Goal: Information Seeking & Learning: Stay updated

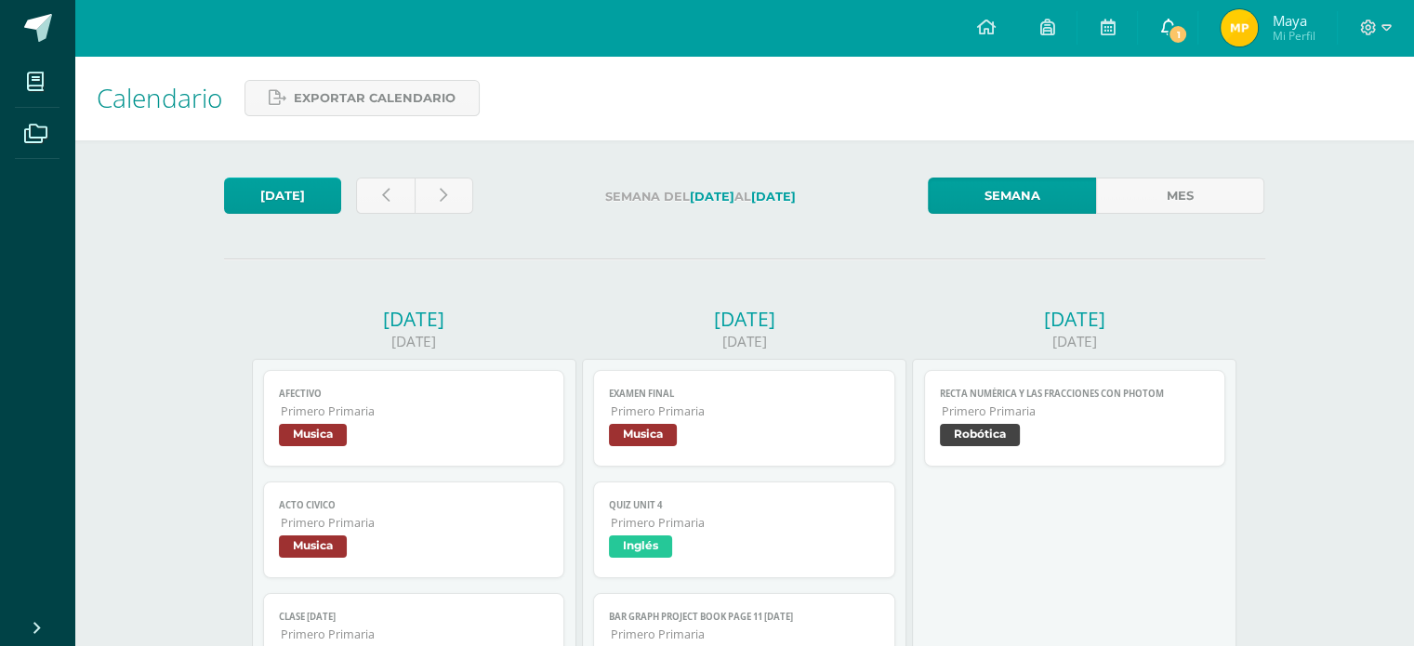
click at [1162, 27] on icon at bounding box center [1168, 27] width 15 height 17
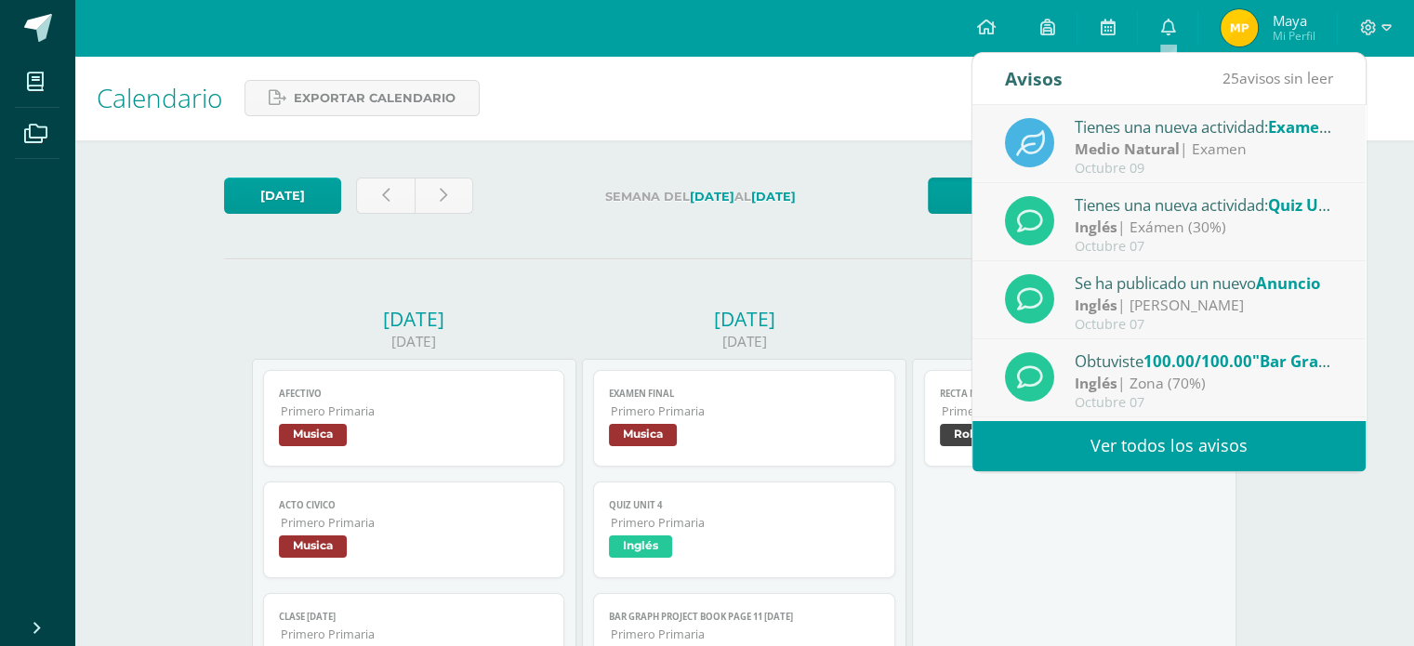
click at [1257, 461] on link "Ver todos los avisos" at bounding box center [1169, 445] width 393 height 51
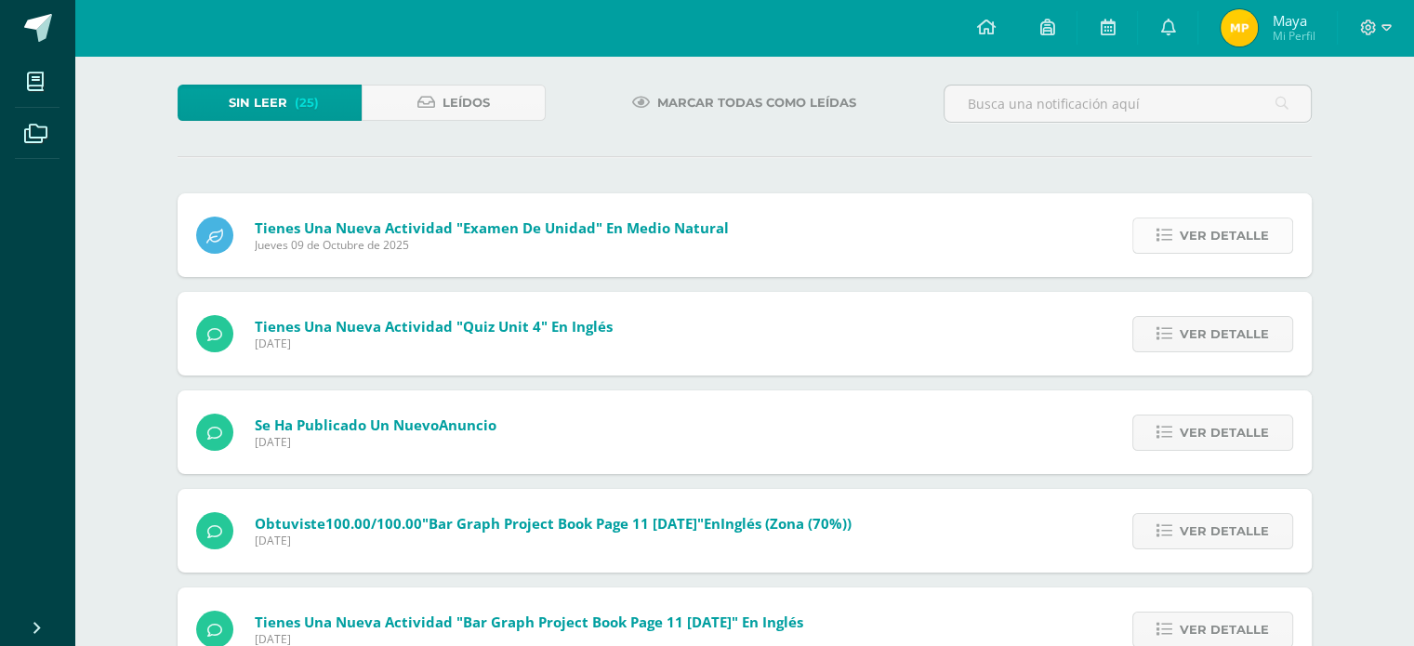
scroll to position [186, 0]
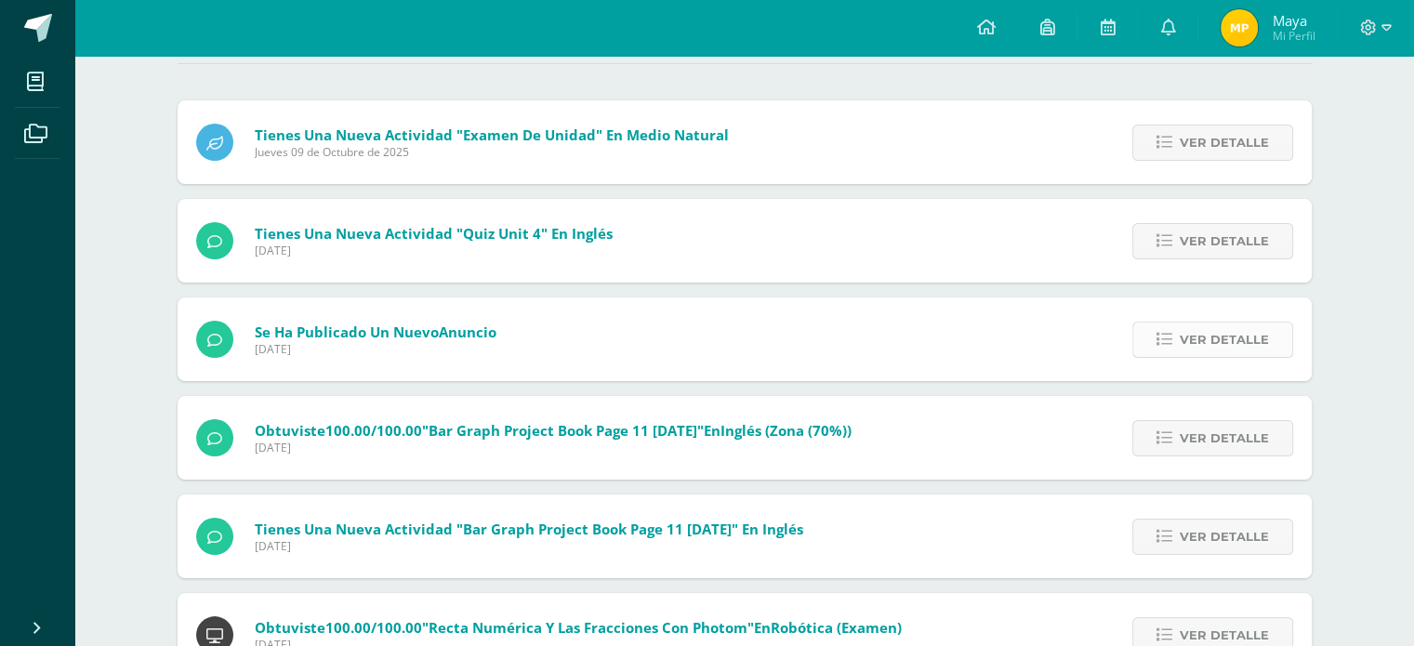
click at [1218, 338] on span "Ver detalle" at bounding box center [1224, 340] width 89 height 34
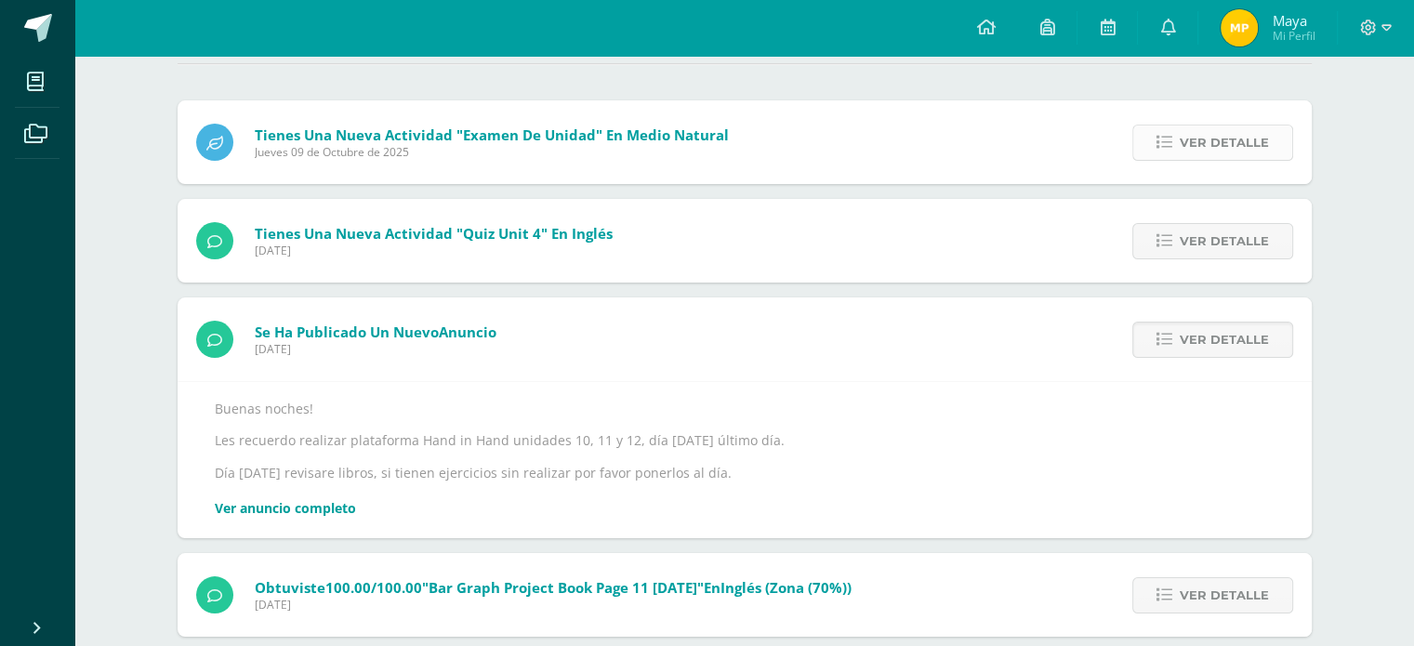
click at [1168, 137] on icon at bounding box center [1165, 143] width 16 height 16
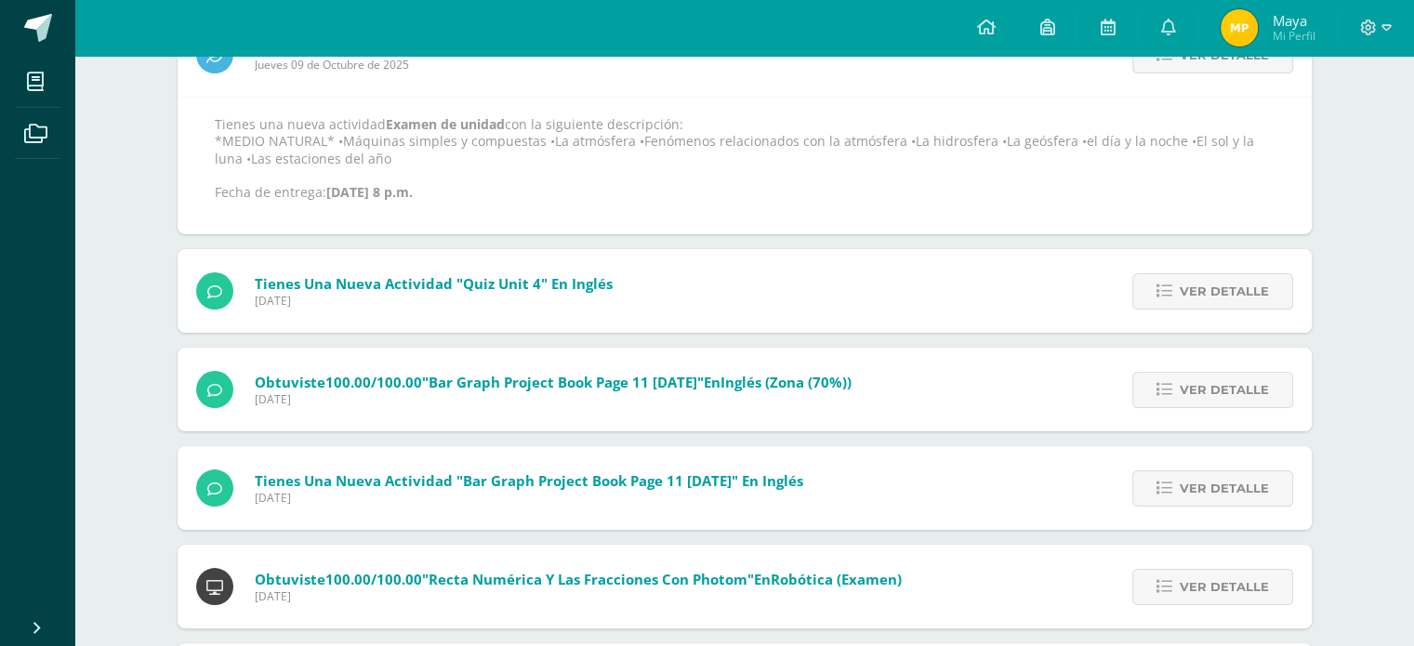
scroll to position [0, 0]
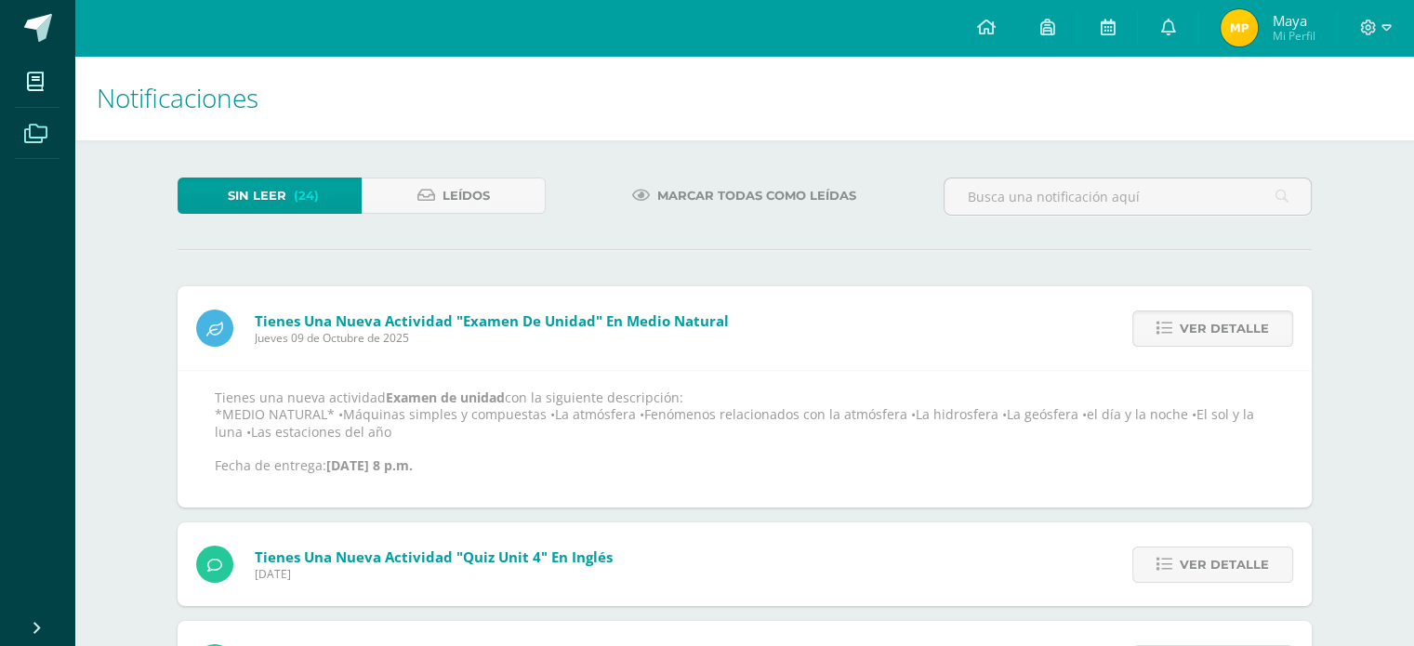
click at [33, 125] on icon at bounding box center [35, 134] width 23 height 19
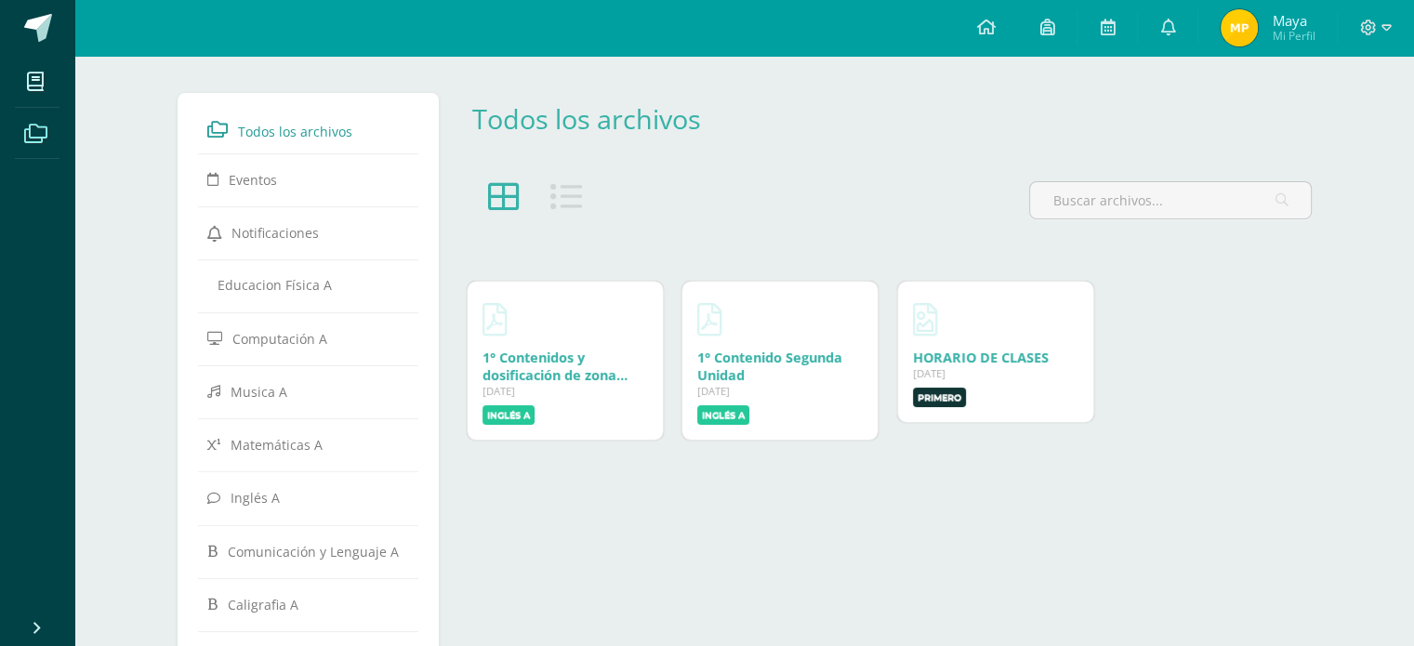
click at [567, 204] on icon at bounding box center [567, 197] width 32 height 32
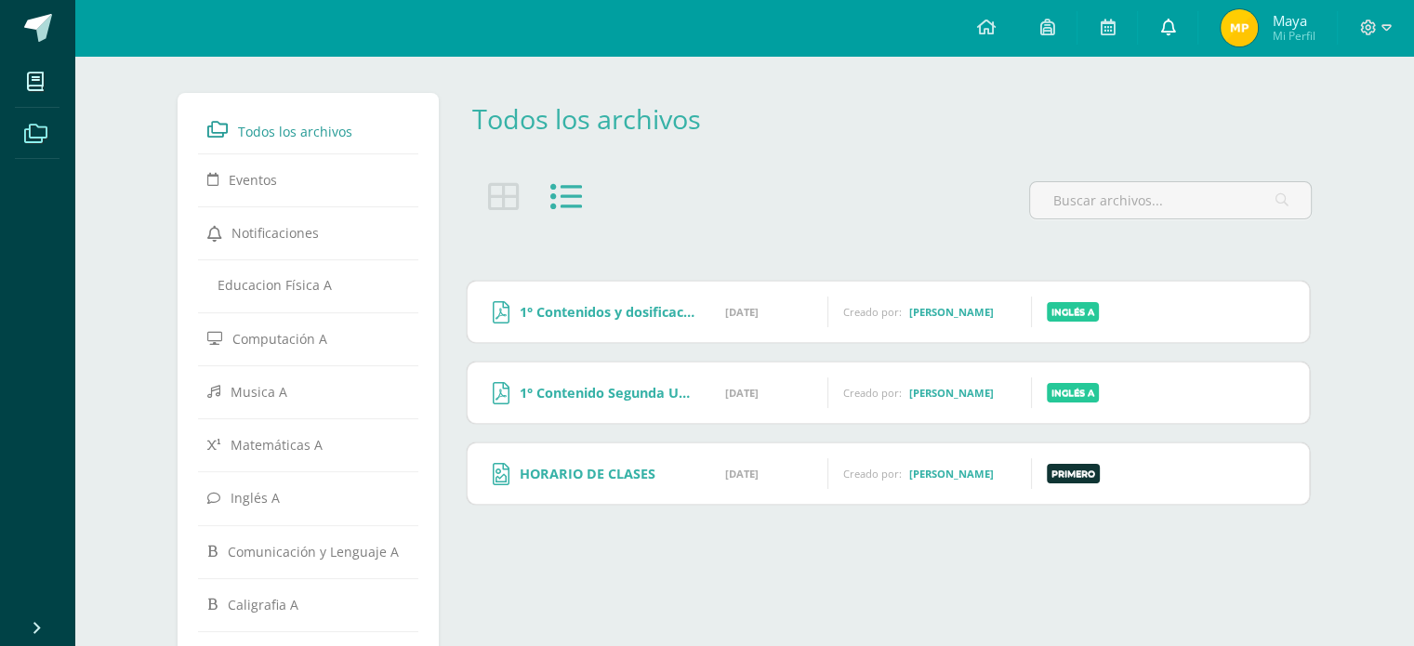
click at [1167, 34] on icon at bounding box center [1168, 27] width 15 height 17
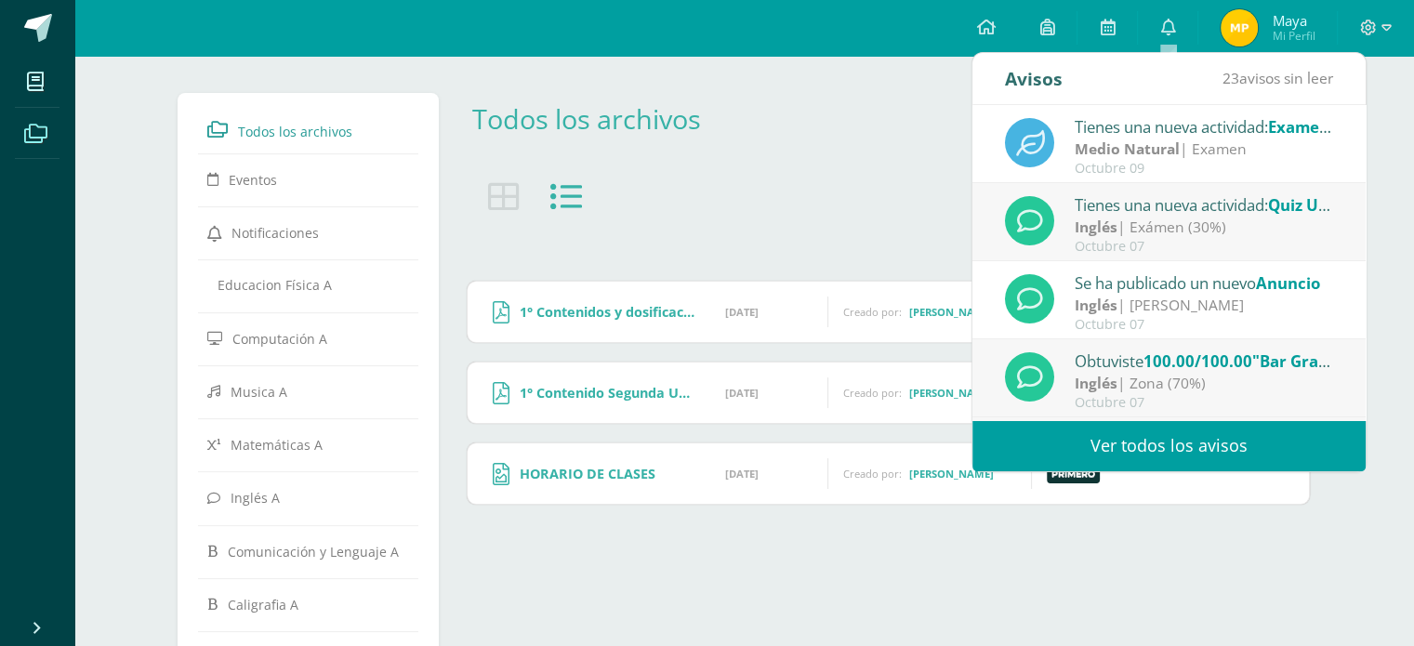
click at [1226, 455] on link "Ver todos los avisos" at bounding box center [1169, 445] width 393 height 51
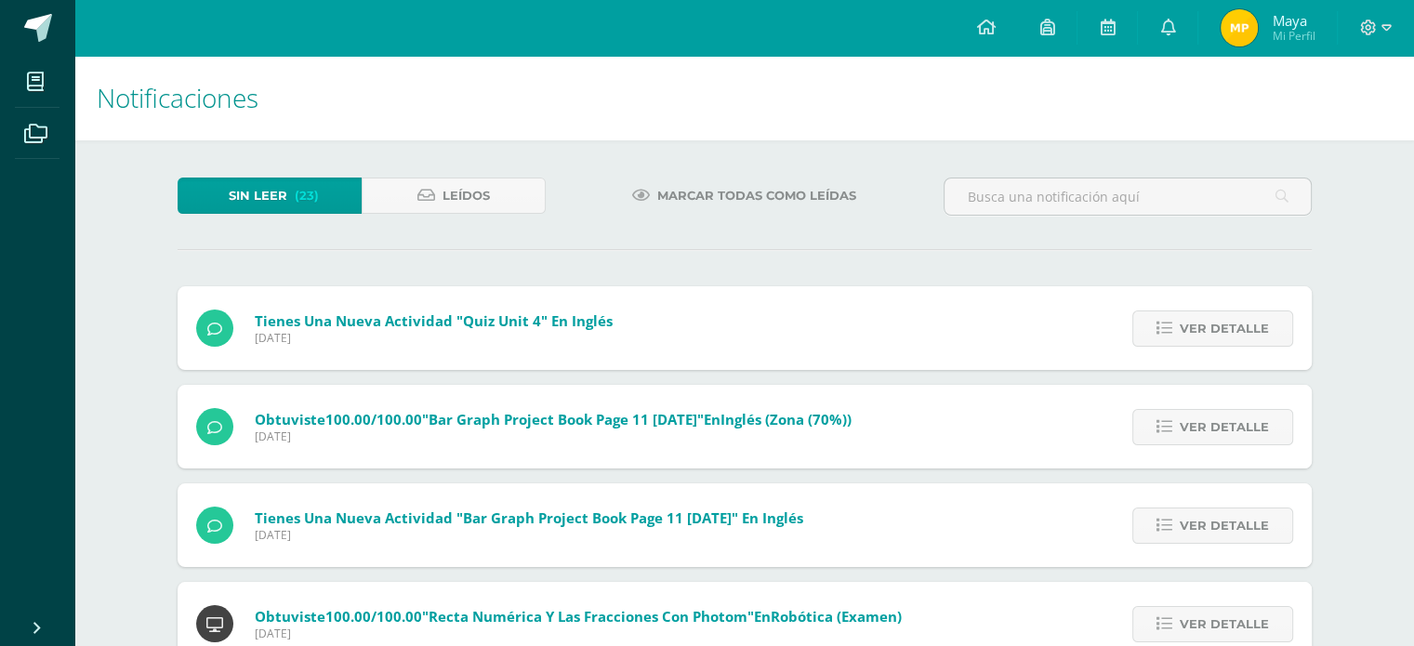
click at [580, 356] on div "Tienes una nueva actividad "Quiz Unit 4" En Inglés [DATE]" at bounding box center [405, 328] width 454 height 84
click at [557, 328] on span "Tienes una nueva actividad "Quiz Unit 4" En Inglés" at bounding box center [434, 321] width 358 height 19
click at [1207, 336] on span "Ver detalle" at bounding box center [1224, 329] width 89 height 34
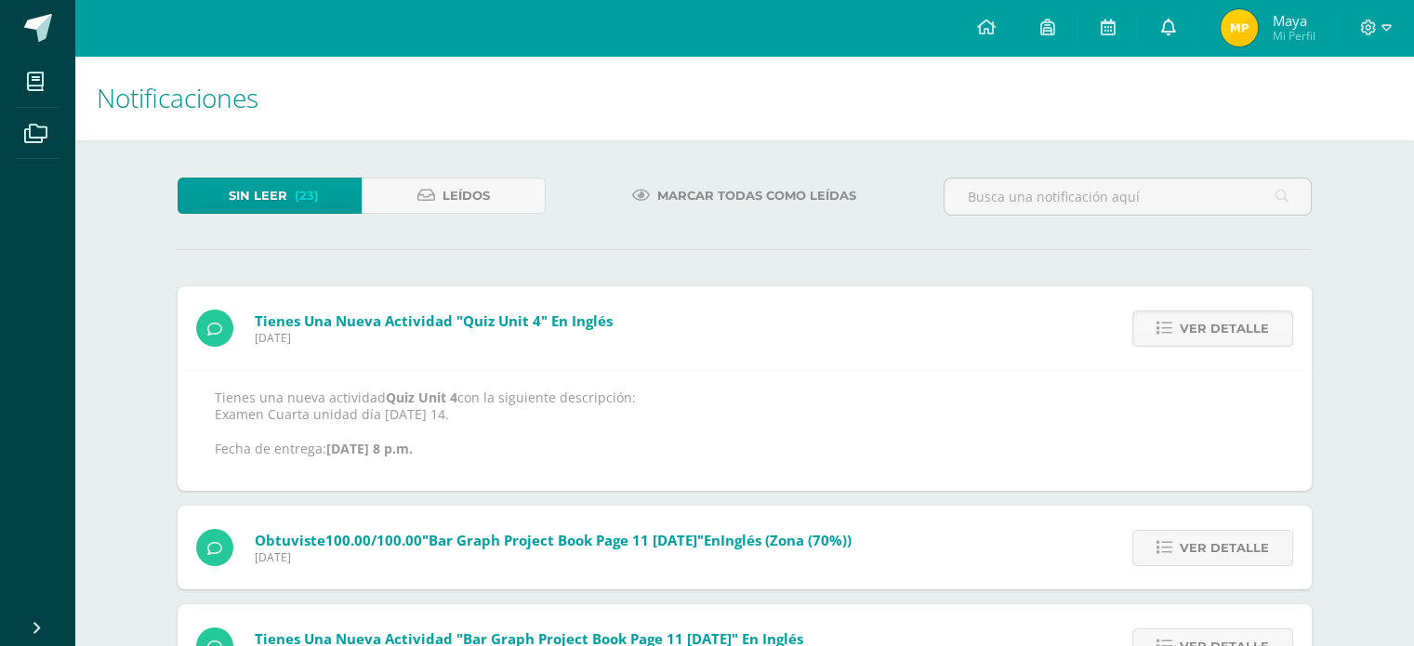
click at [1161, 32] on icon at bounding box center [1168, 27] width 15 height 17
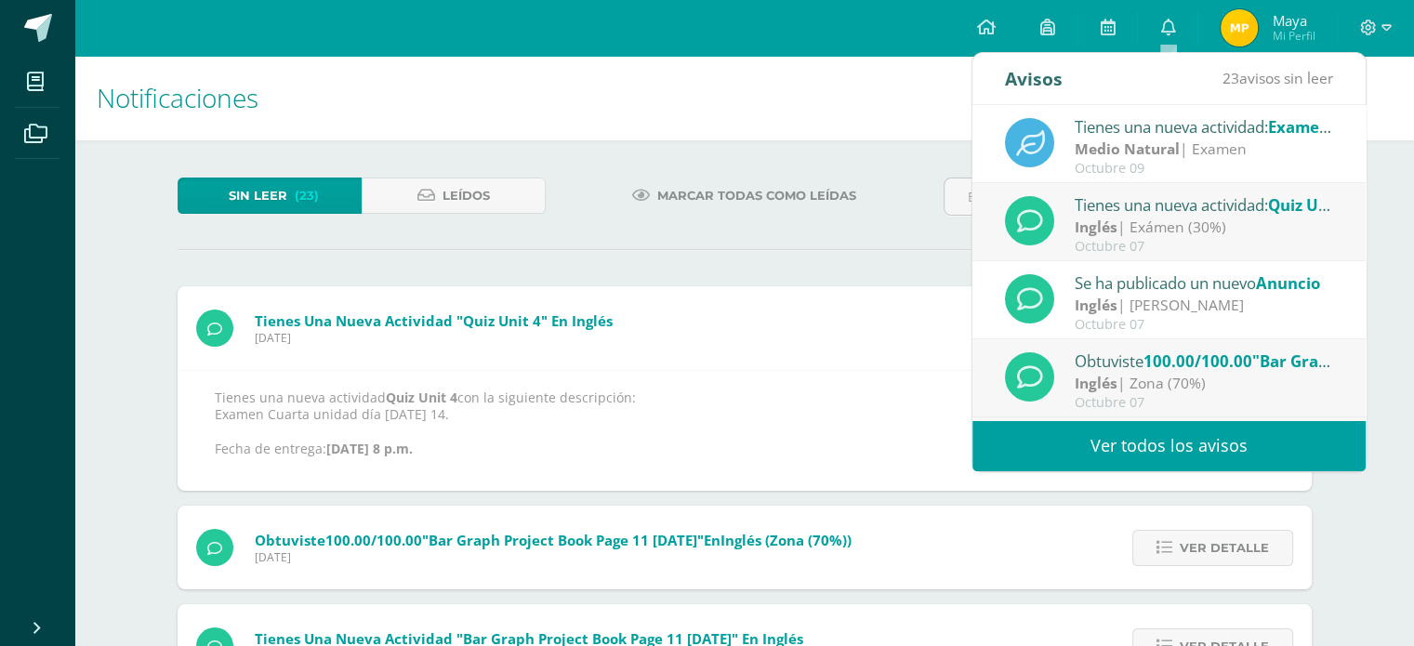
click at [1102, 139] on strong "Medio Natural" at bounding box center [1127, 149] width 105 height 20
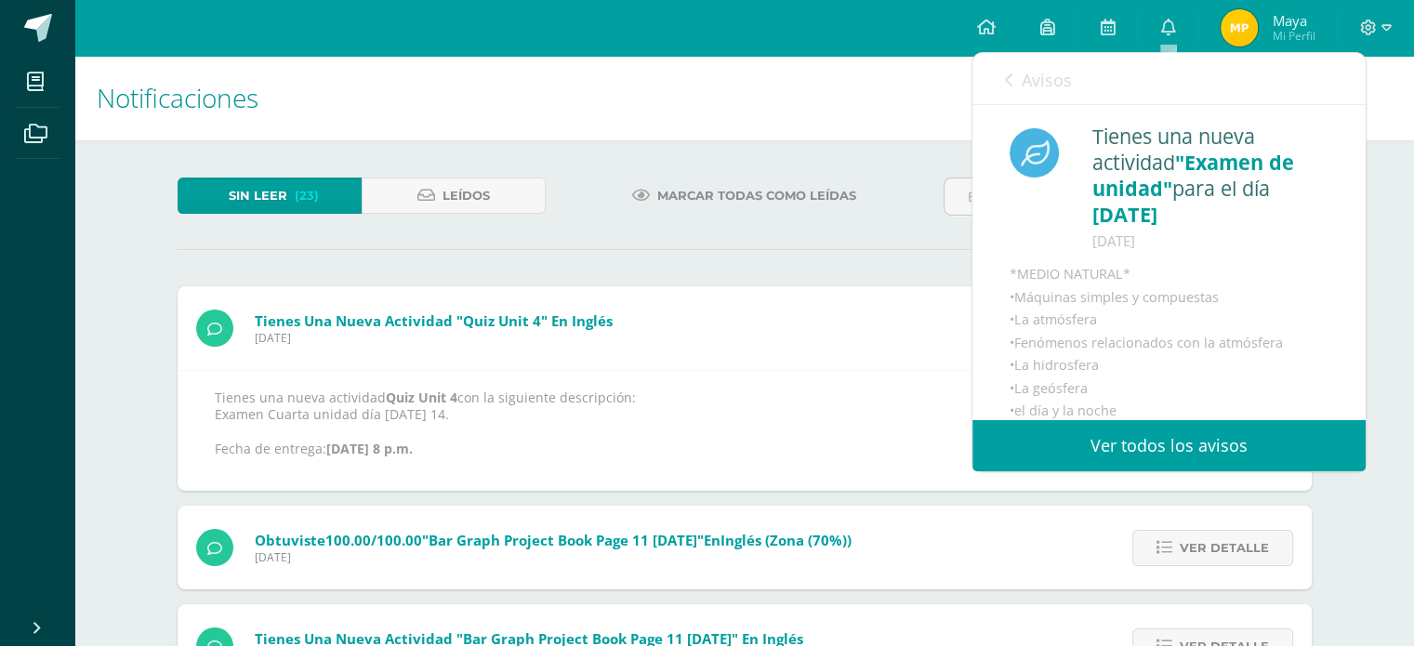
click at [1102, 139] on div "Tienes una nueva actividad "Examen de unidad" para el día 09-10-2025 09 de Octu…" at bounding box center [1210, 189] width 235 height 130
click at [1021, 454] on link "Ver todos los avisos" at bounding box center [1169, 445] width 393 height 51
click at [1045, 445] on link "Ver todos los avisos" at bounding box center [1169, 445] width 393 height 51
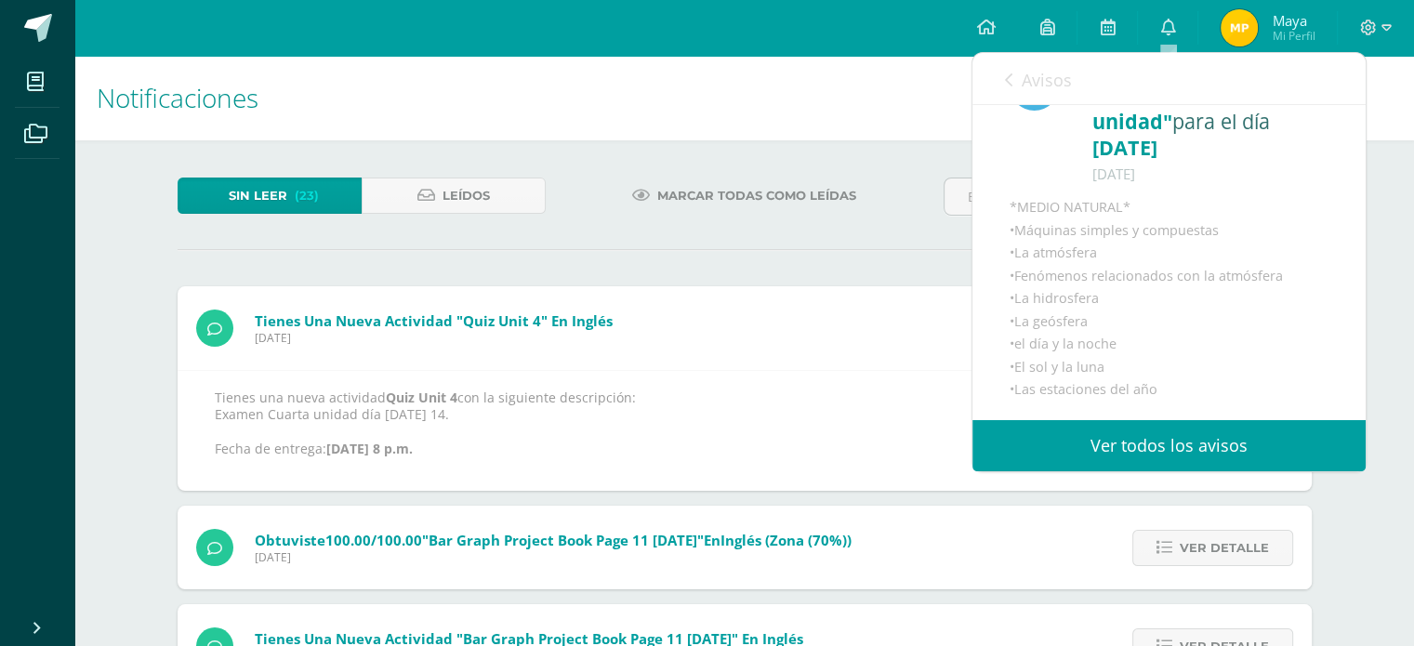
scroll to position [89, 0]
click at [1262, 434] on link "Ver todos los avisos" at bounding box center [1169, 445] width 393 height 51
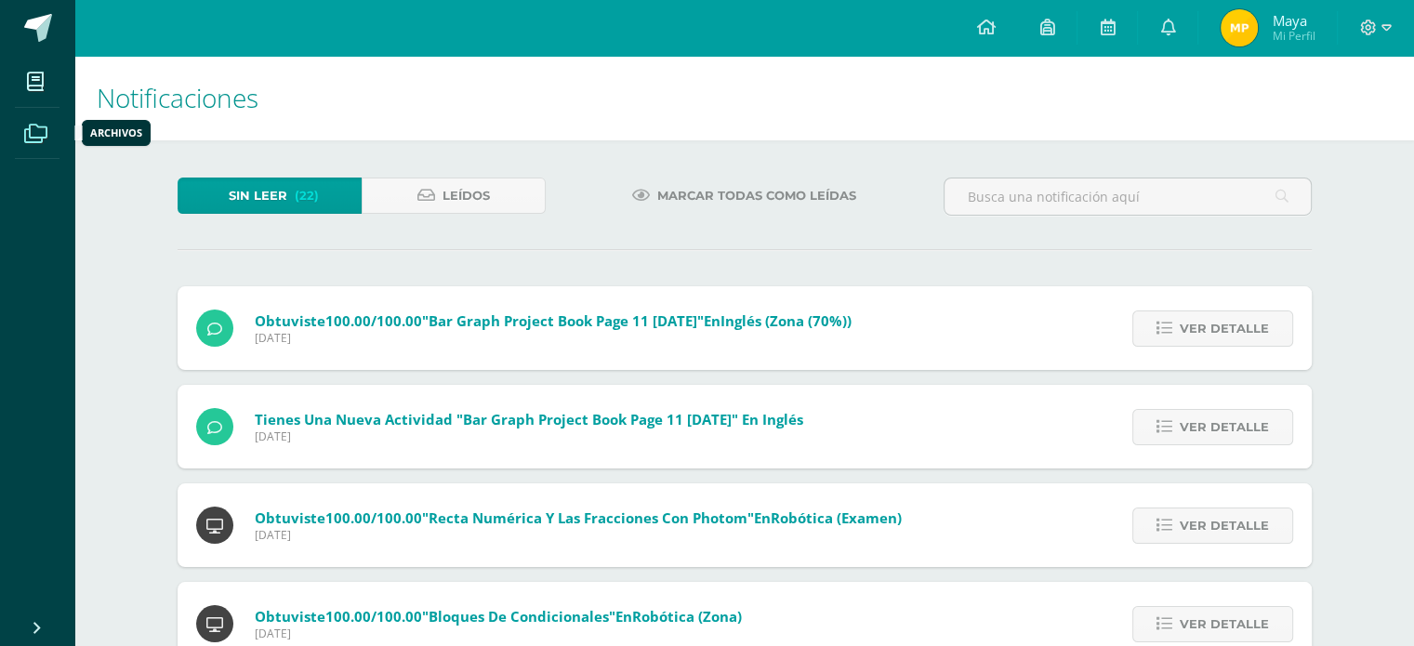
click at [26, 140] on icon at bounding box center [35, 134] width 23 height 19
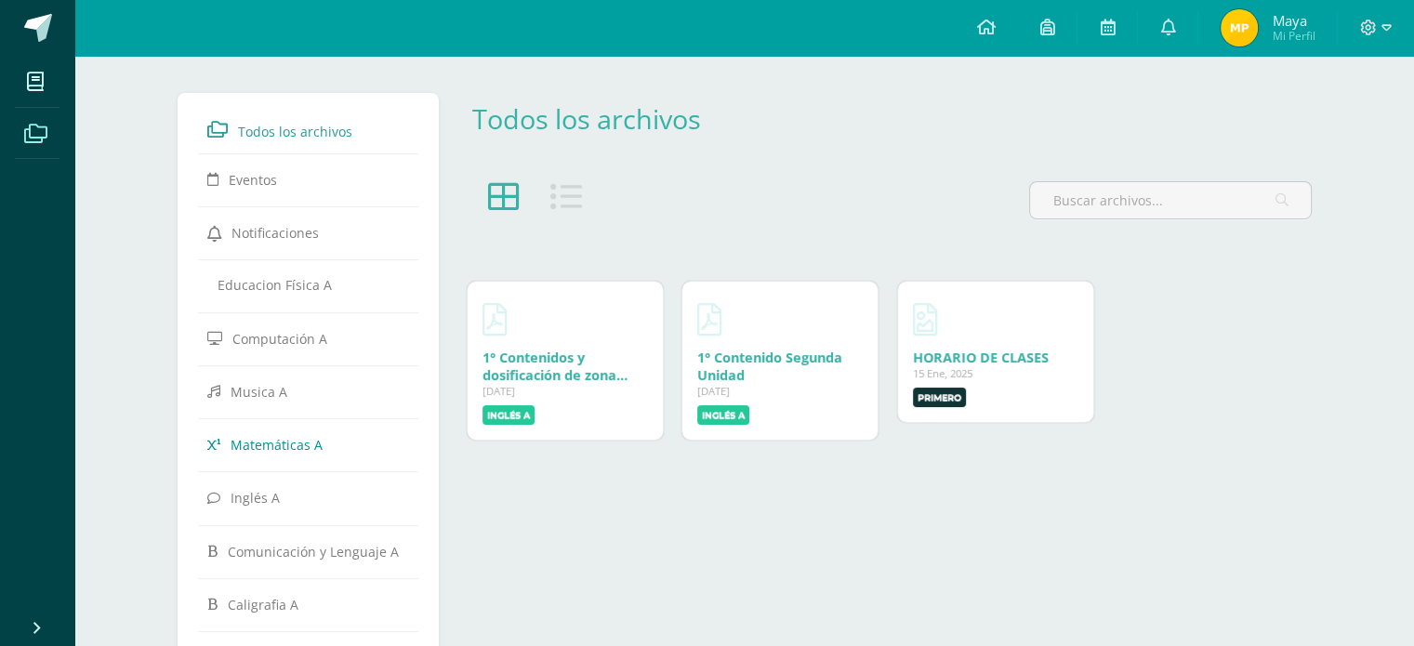
click at [315, 449] on span "Matemáticas A" at bounding box center [277, 445] width 92 height 18
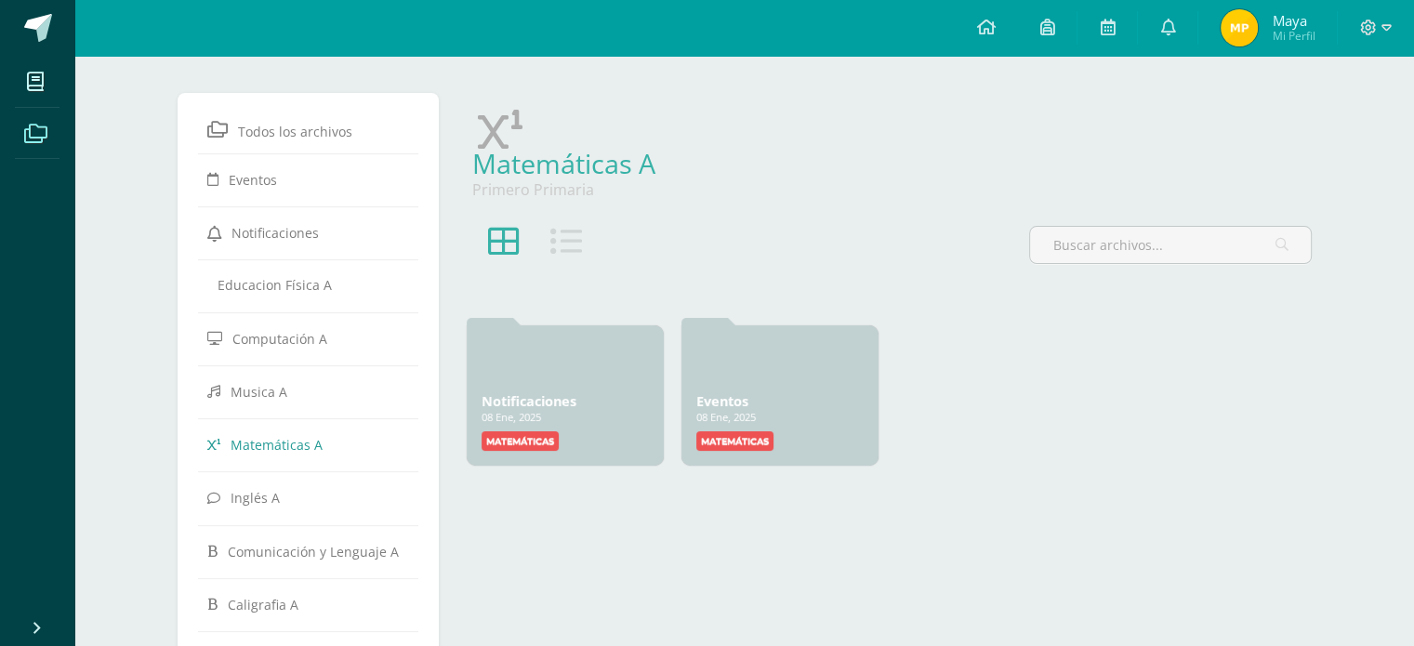
click at [315, 449] on span "Matemáticas A" at bounding box center [277, 445] width 92 height 18
click at [1173, 19] on icon at bounding box center [1168, 27] width 15 height 17
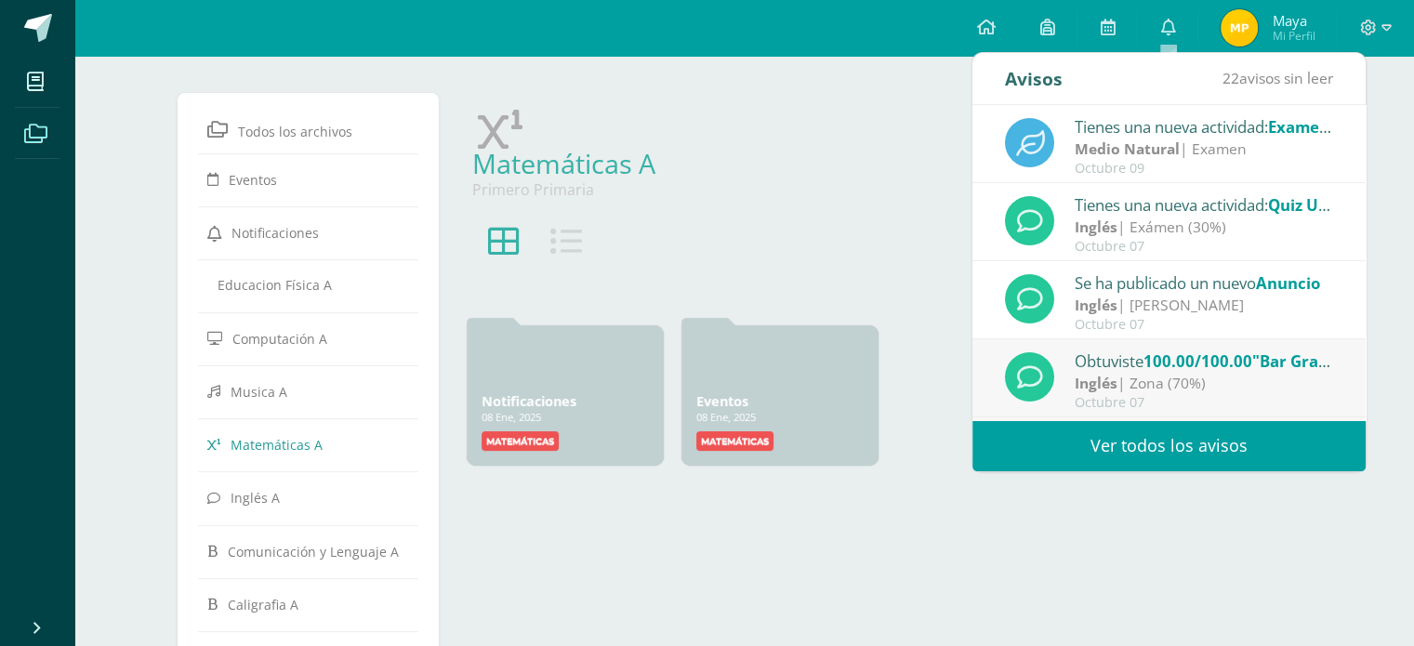
click at [1194, 460] on link "Ver todos los avisos" at bounding box center [1169, 445] width 393 height 51
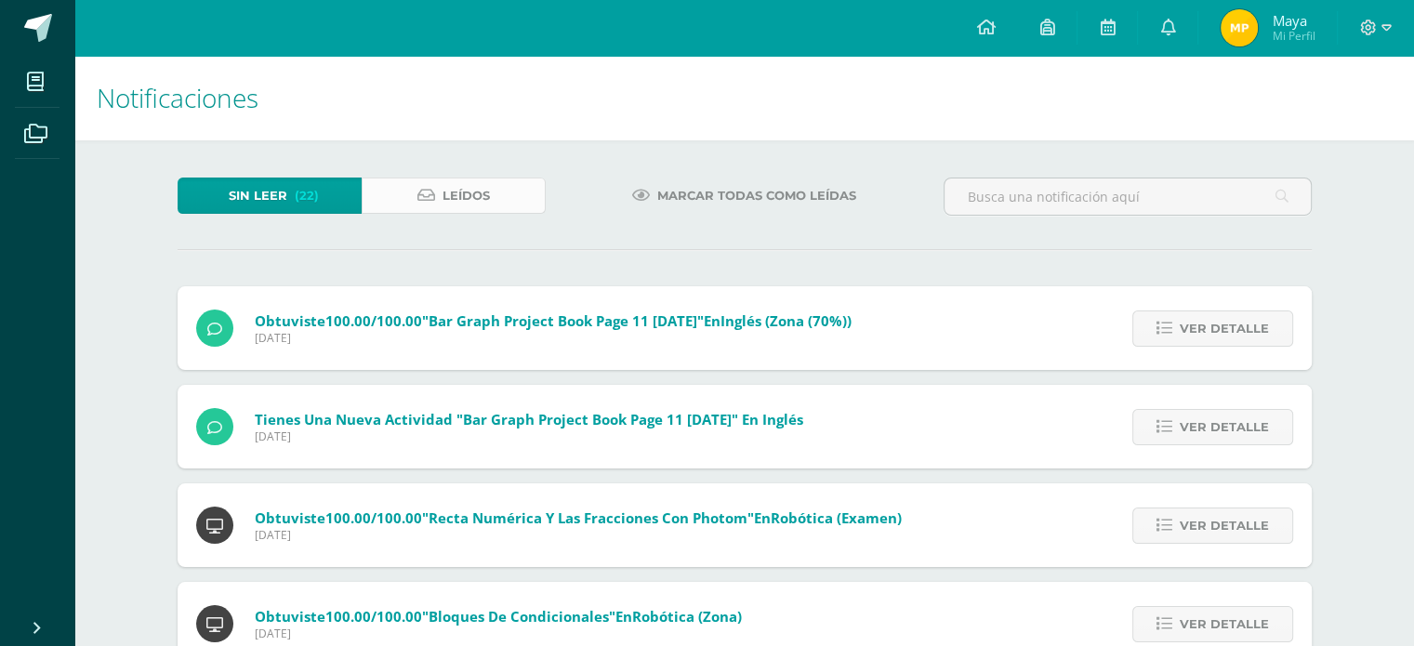
click at [470, 185] on span "Leídos" at bounding box center [466, 196] width 47 height 34
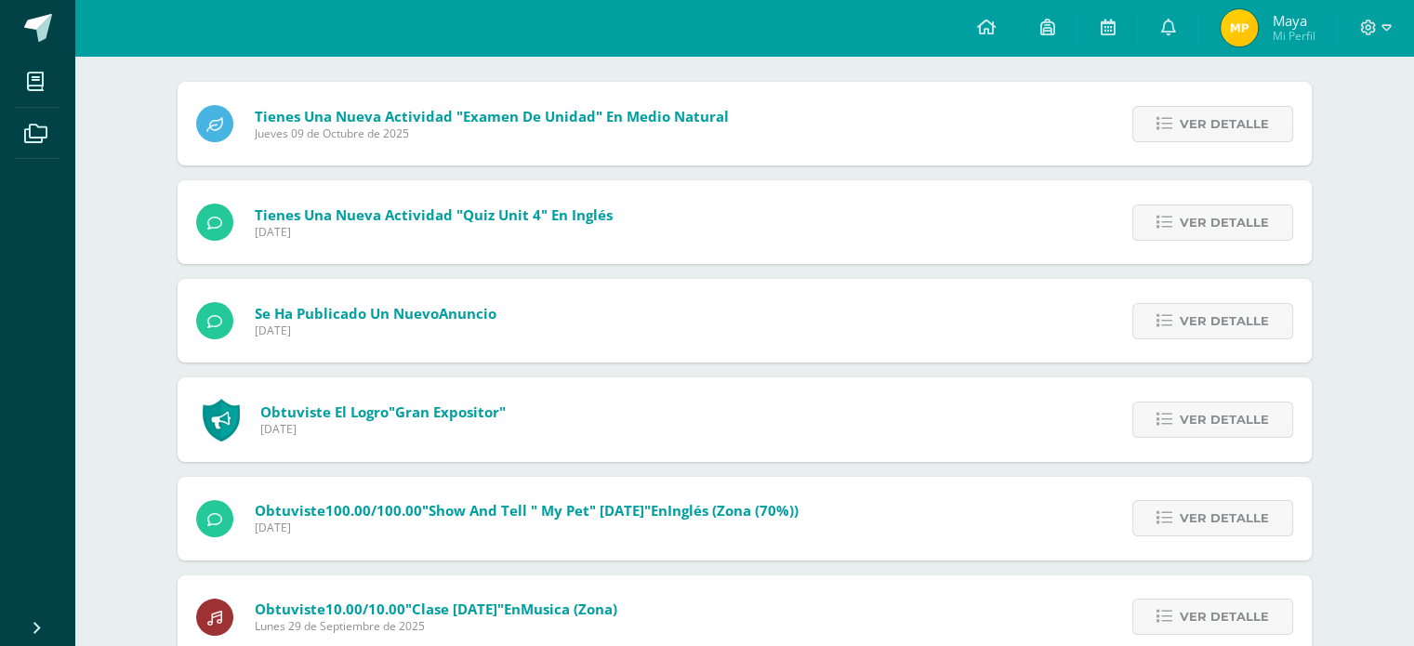
scroll to position [186, 0]
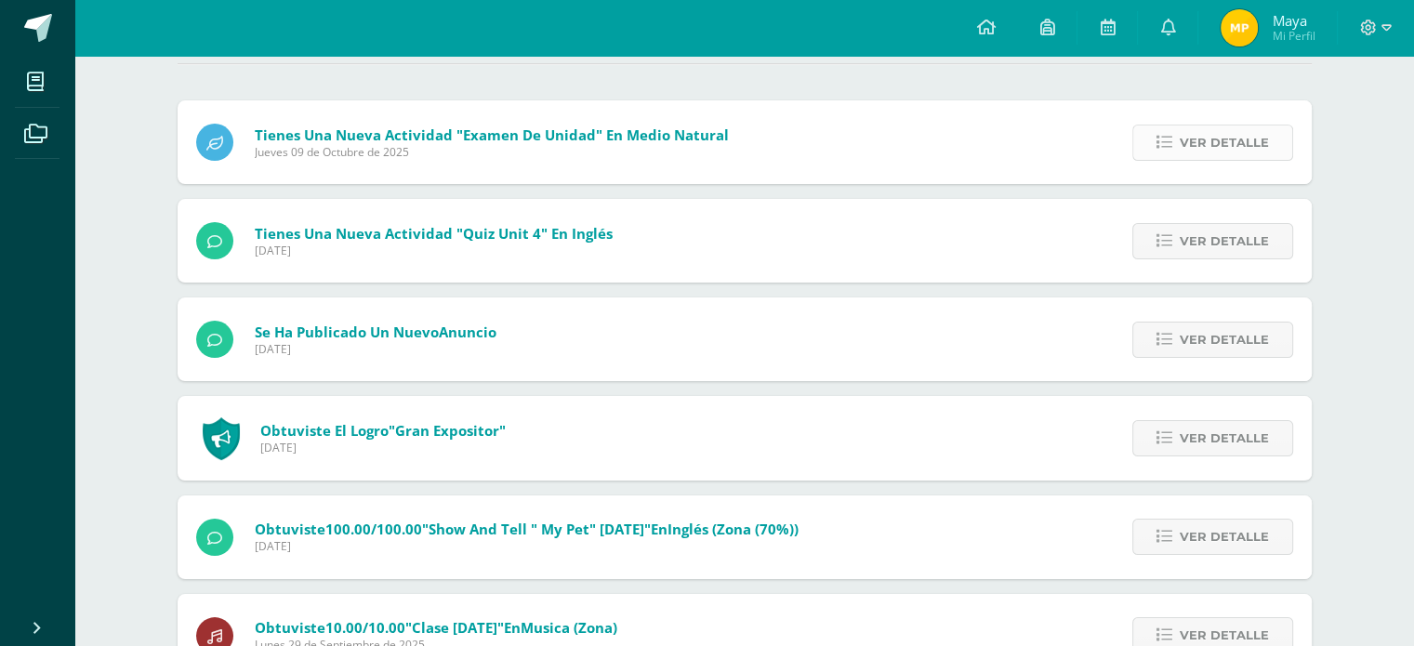
click at [1198, 144] on span "Ver detalle" at bounding box center [1224, 143] width 89 height 34
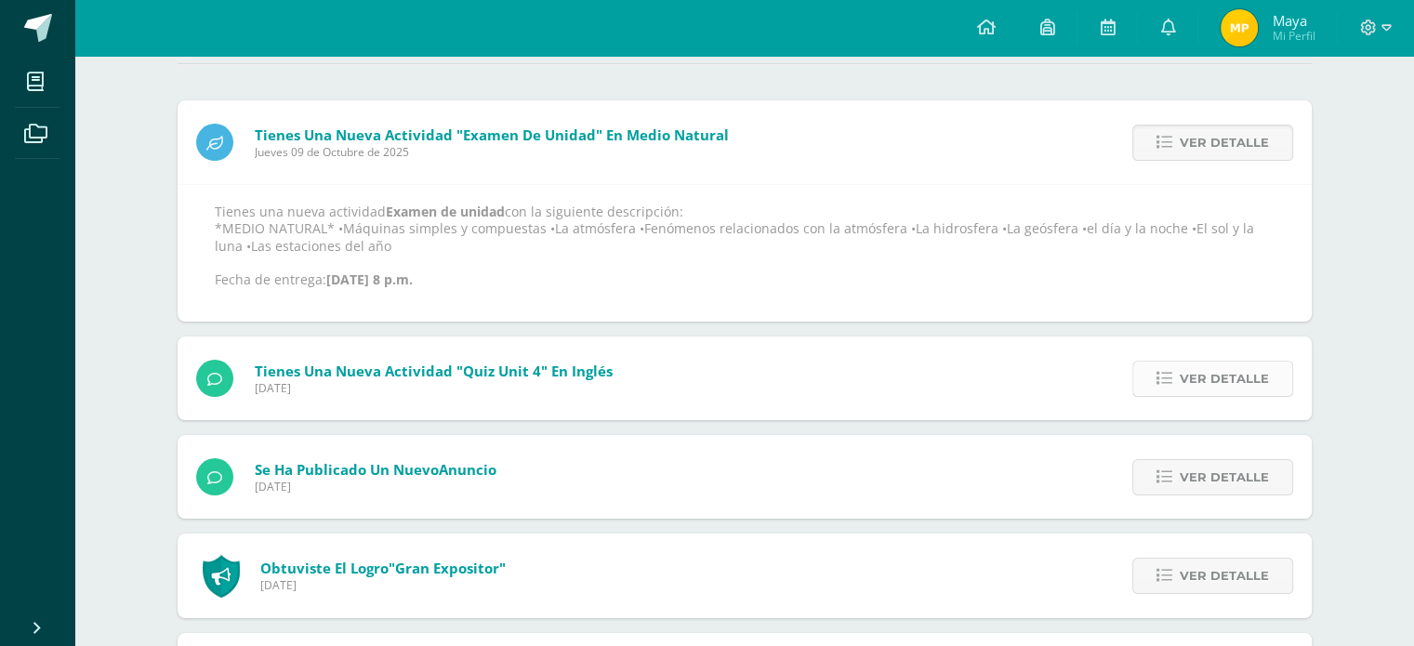
click at [1217, 390] on span "Ver detalle" at bounding box center [1224, 379] width 89 height 34
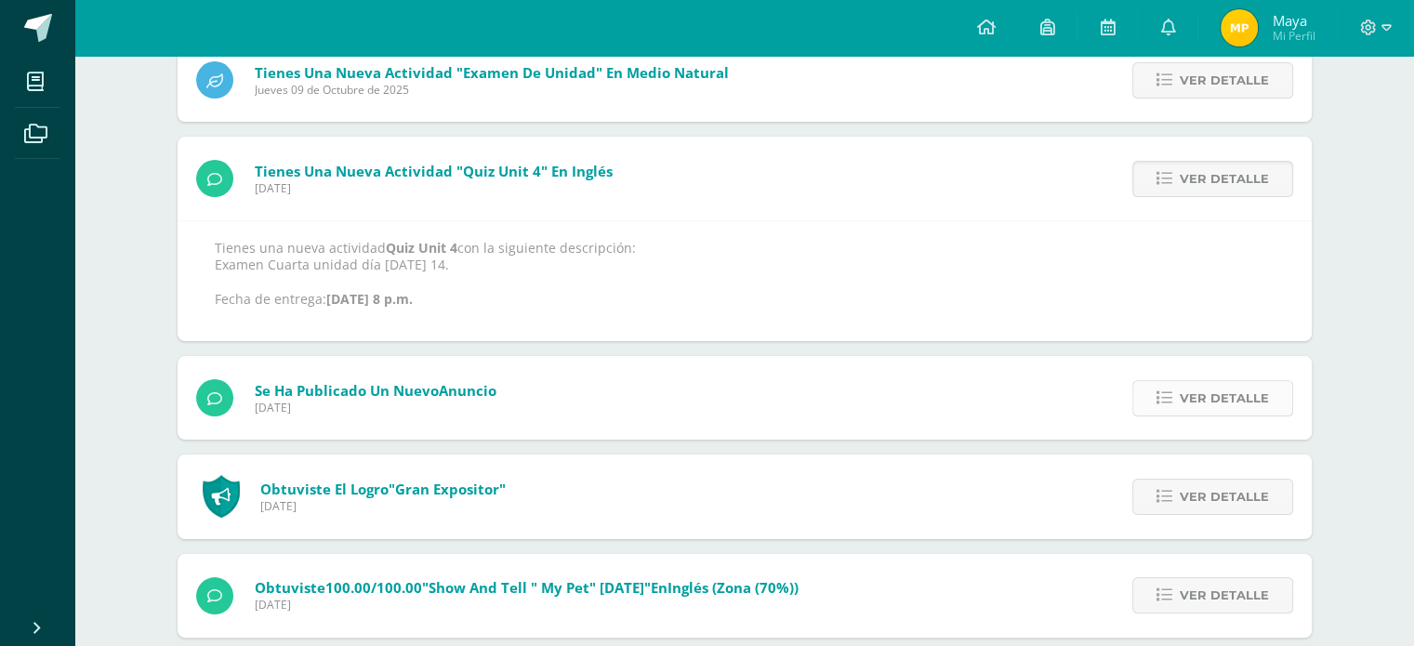
scroll to position [279, 0]
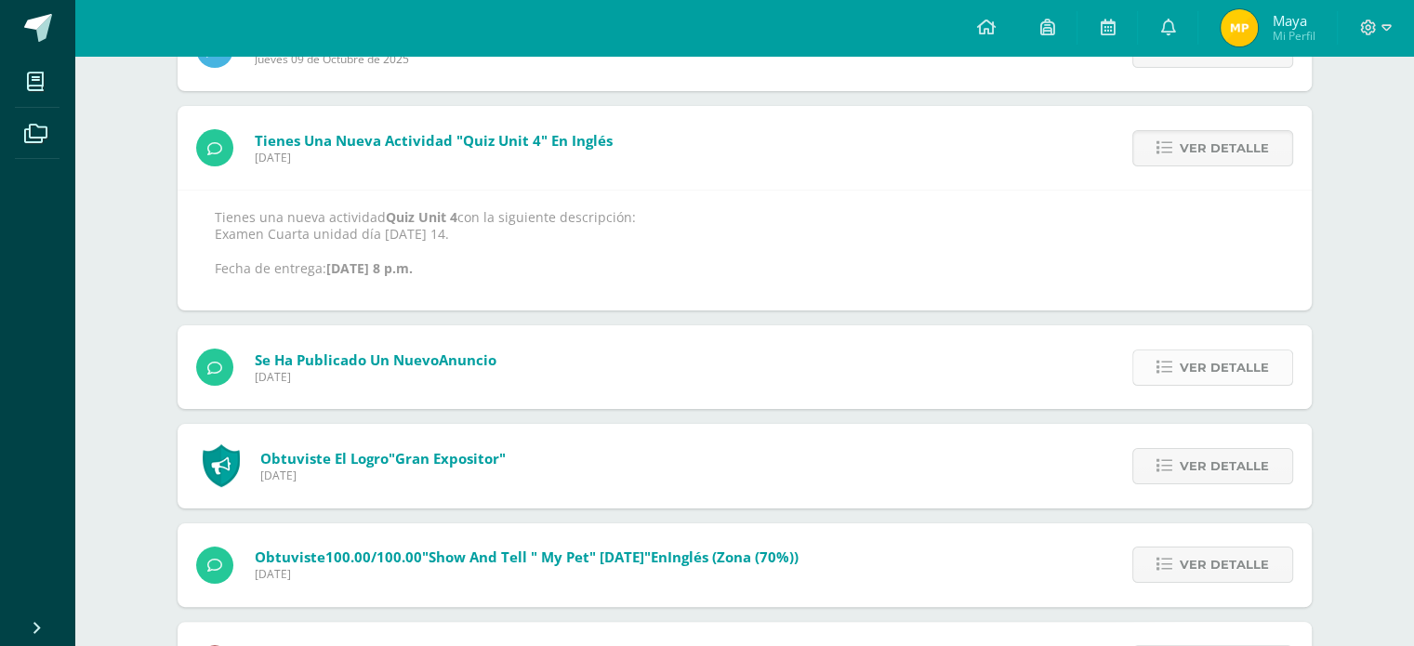
click at [1218, 357] on span "Ver detalle" at bounding box center [1224, 368] width 89 height 34
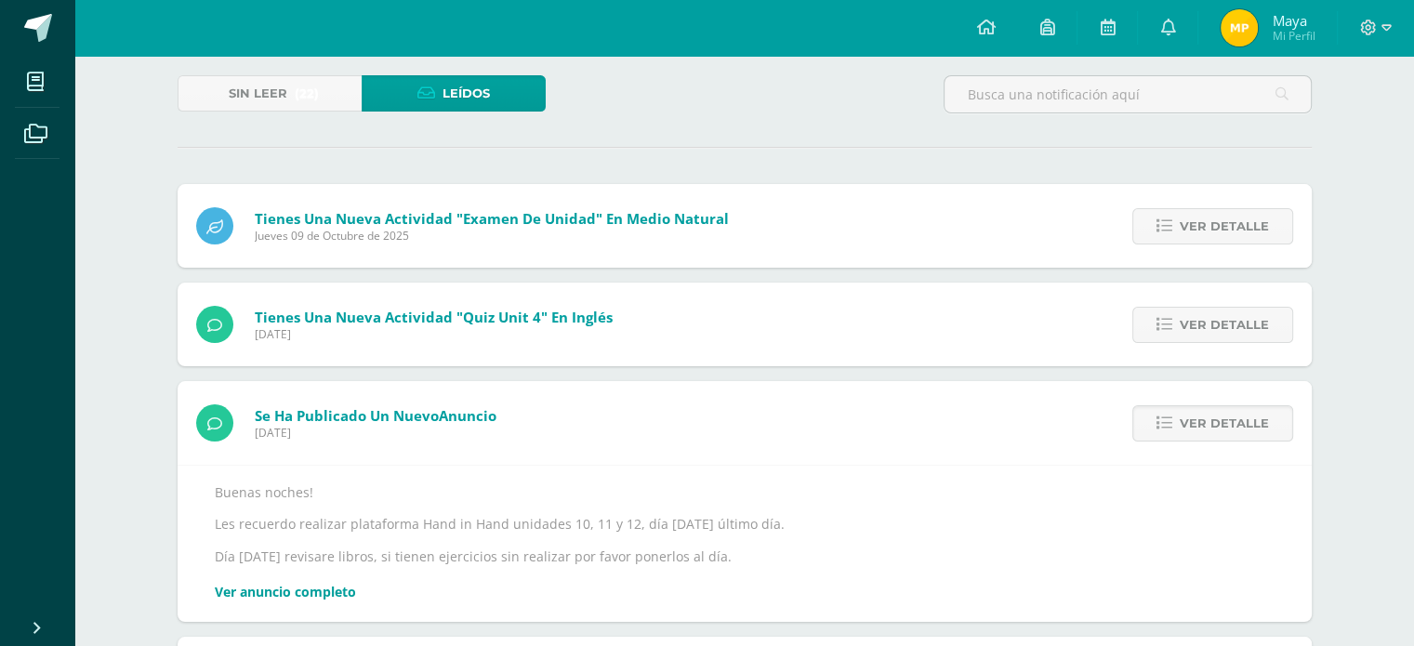
scroll to position [93, 0]
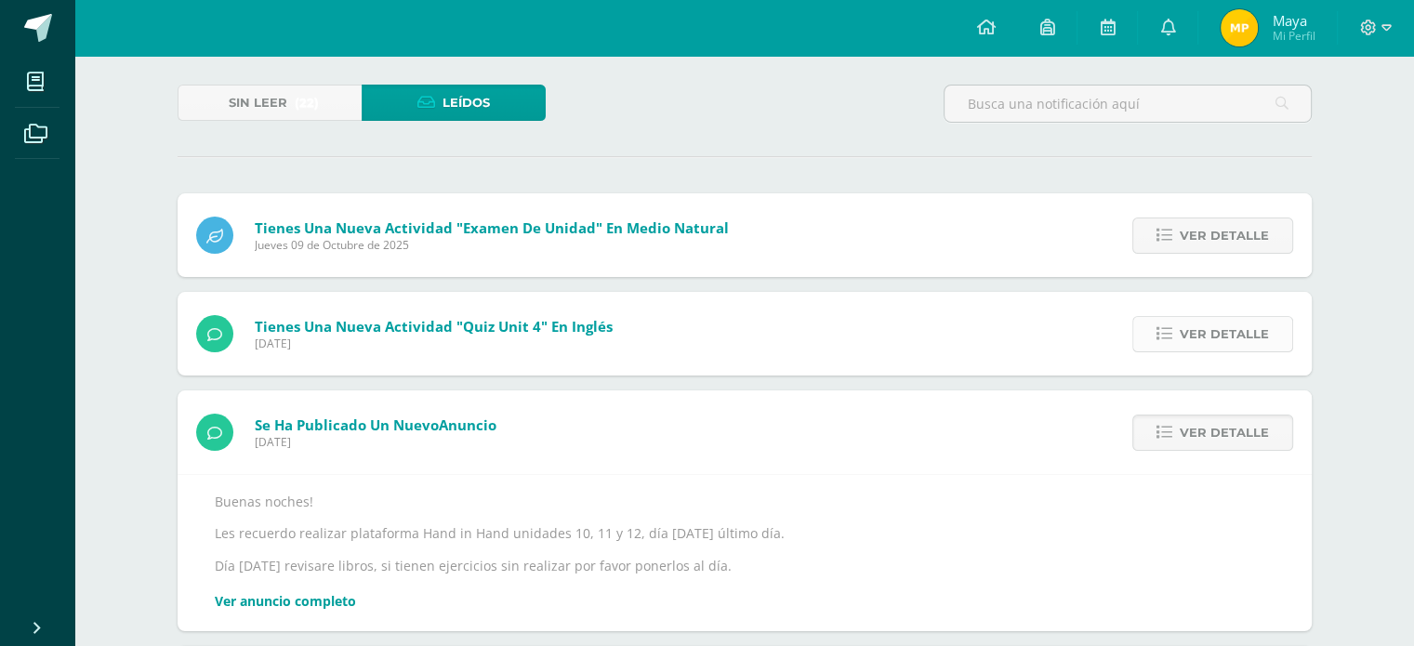
click at [1214, 326] on span "Ver detalle" at bounding box center [1224, 334] width 89 height 34
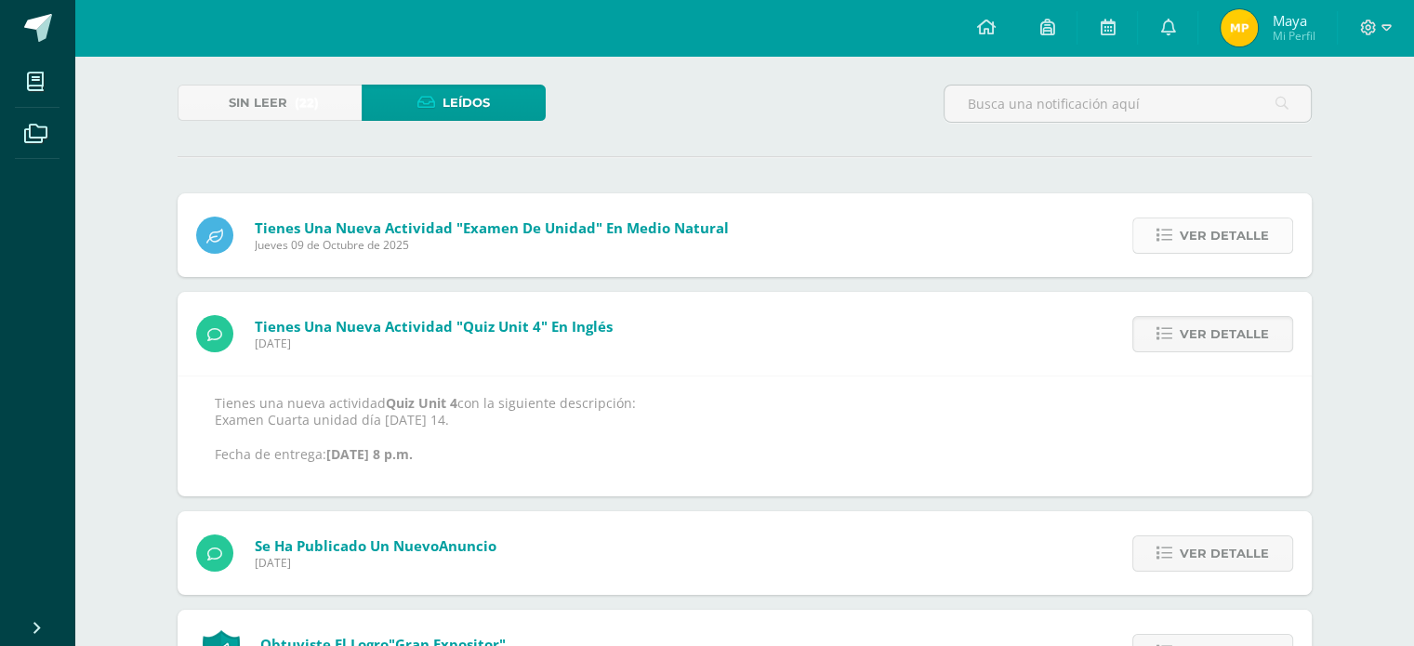
click at [1215, 253] on link "Ver detalle" at bounding box center [1213, 236] width 161 height 36
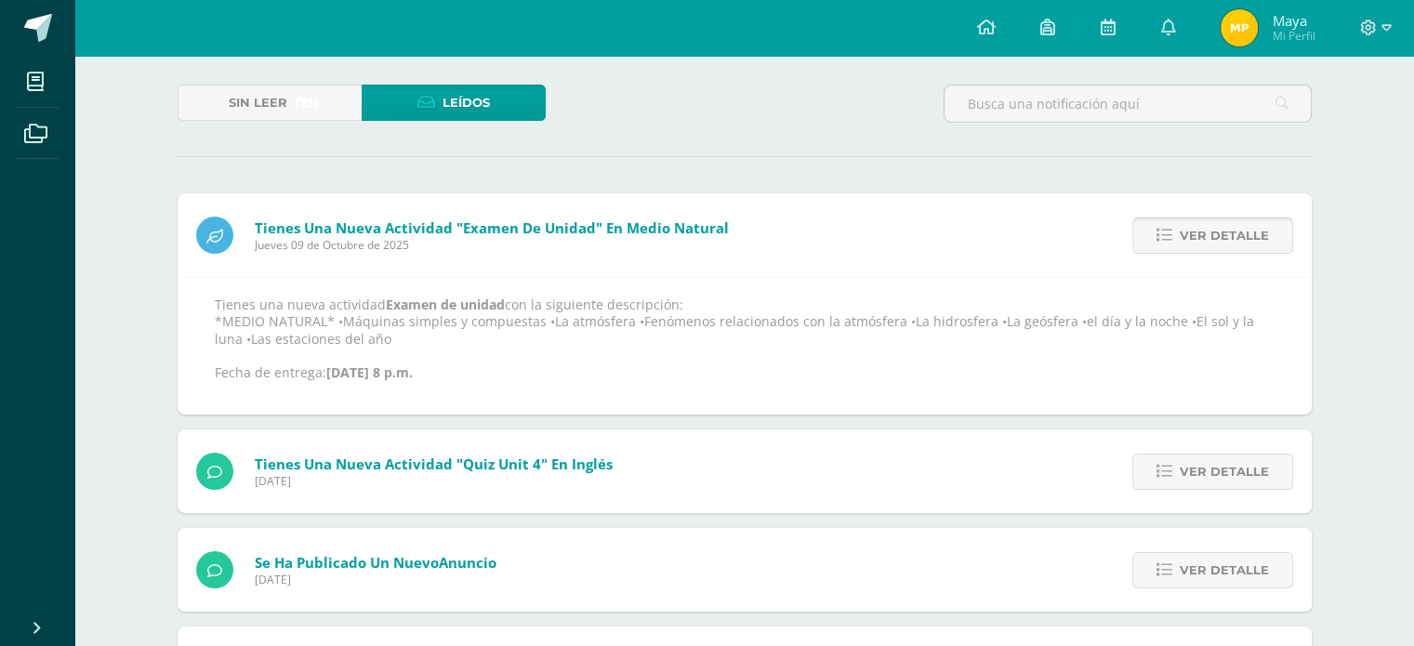
click at [1215, 253] on link "Ver detalle" at bounding box center [1213, 236] width 161 height 36
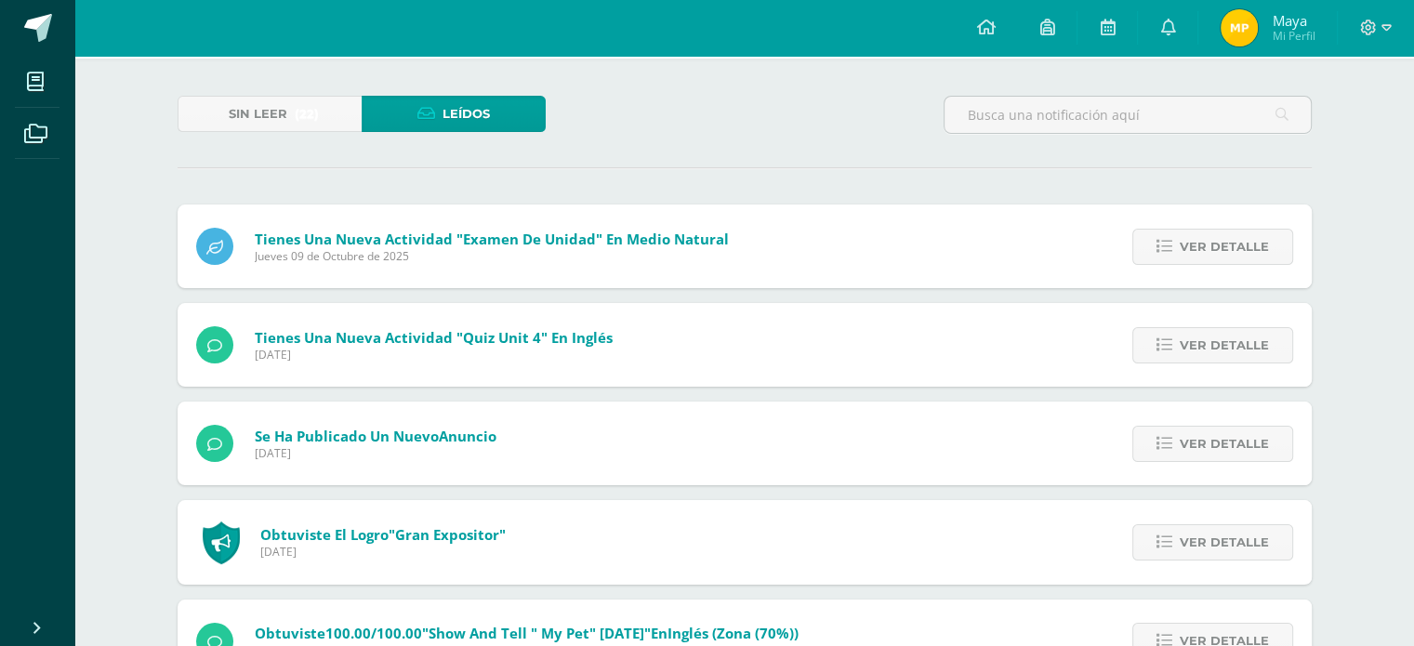
scroll to position [0, 0]
